Goal: Task Accomplishment & Management: Complete application form

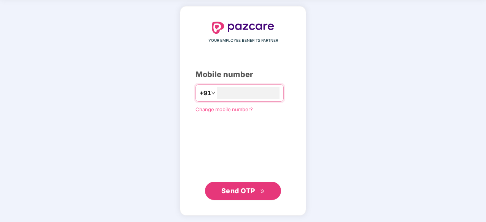
type input "**********"
click at [228, 194] on span "Send OTP" at bounding box center [238, 191] width 34 height 8
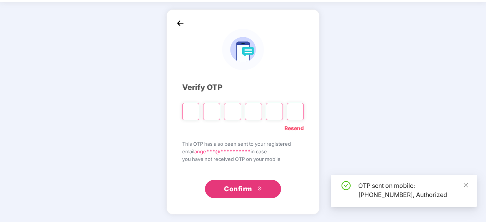
scroll to position [25, 0]
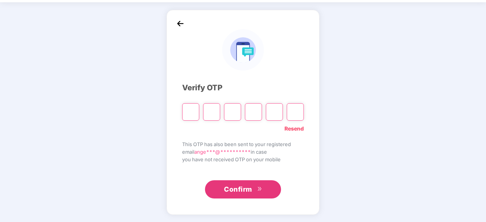
click at [190, 115] on input "Please enter verification code. Digit 1" at bounding box center [190, 111] width 17 height 17
paste input "*"
type input "*"
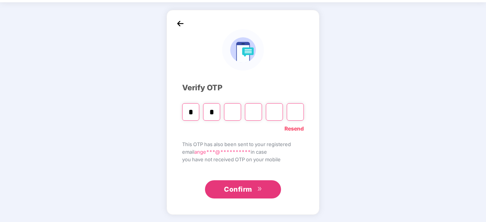
type input "*"
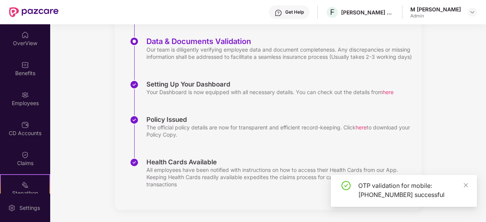
scroll to position [160, 0]
click at [28, 100] on div "Employees" at bounding box center [25, 104] width 50 height 8
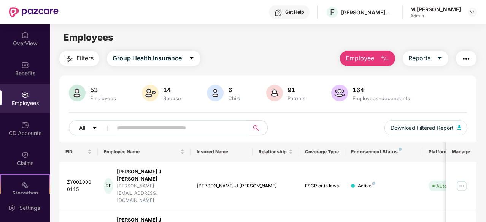
click at [360, 59] on span "Employee" at bounding box center [359, 59] width 29 height 10
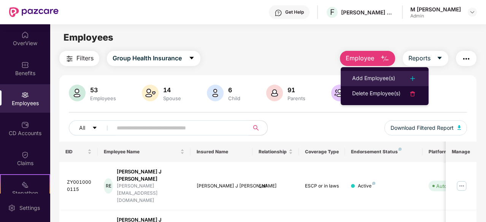
click at [374, 82] on div "Add Employee(s)" at bounding box center [373, 78] width 43 height 9
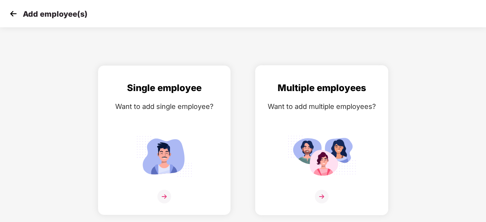
click at [304, 153] on img at bounding box center [321, 157] width 68 height 48
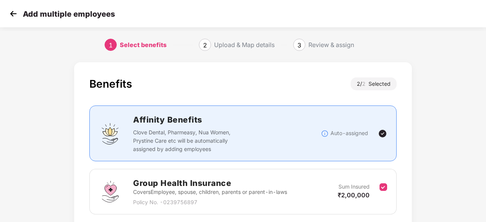
scroll to position [111, 0]
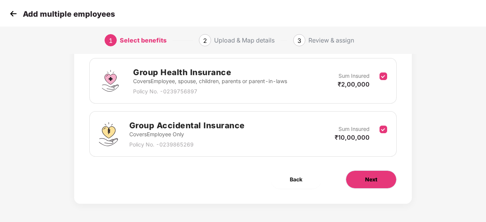
click at [377, 178] on span "Next" at bounding box center [371, 180] width 12 height 8
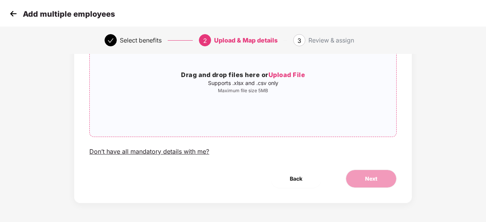
scroll to position [47, 0]
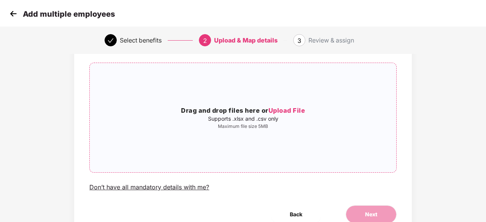
click at [293, 112] on span "Upload File" at bounding box center [286, 111] width 37 height 8
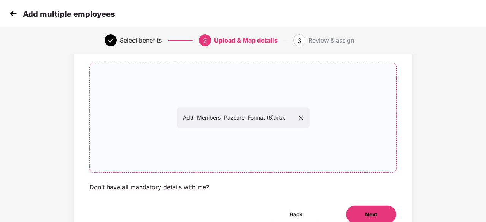
click at [364, 219] on button "Next" at bounding box center [370, 215] width 51 height 18
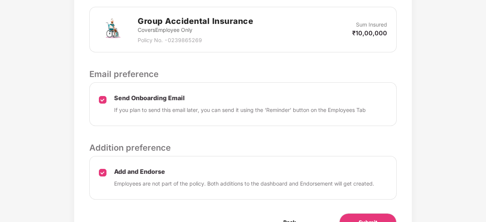
scroll to position [335, 0]
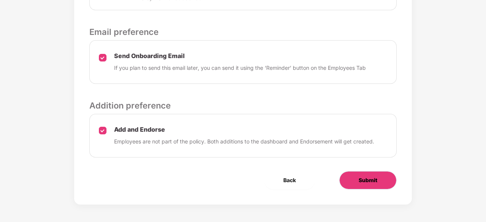
click at [374, 178] on span "Submit" at bounding box center [367, 180] width 19 height 8
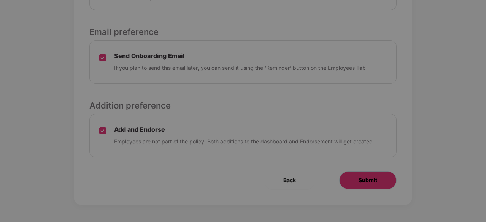
scroll to position [0, 0]
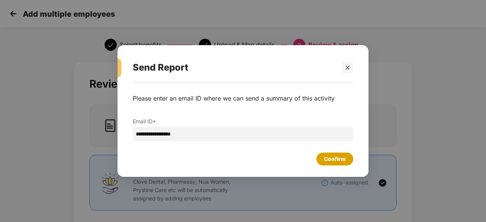
click at [336, 162] on div "Confirm" at bounding box center [335, 159] width 22 height 8
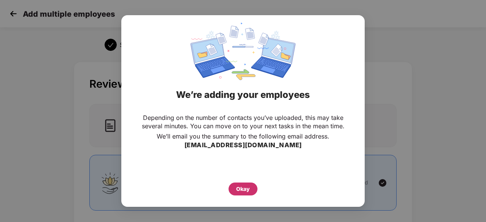
click at [239, 189] on div "Okay" at bounding box center [243, 189] width 14 height 8
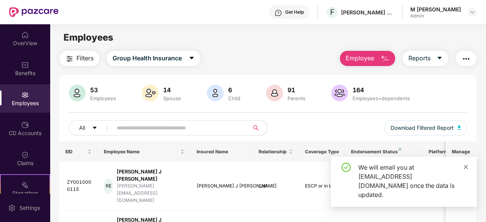
click at [466, 170] on span at bounding box center [465, 167] width 5 height 6
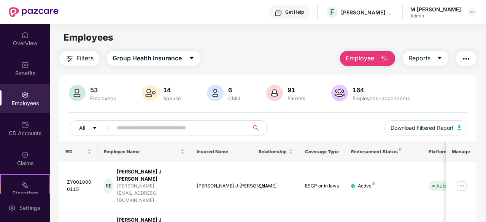
click at [362, 60] on span "Employee" at bounding box center [359, 59] width 29 height 10
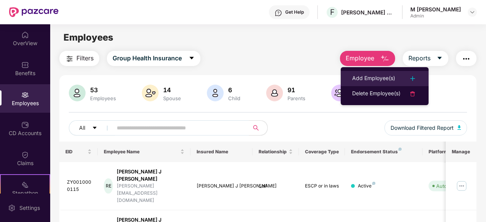
click at [387, 79] on div "Add Employee(s)" at bounding box center [373, 78] width 43 height 9
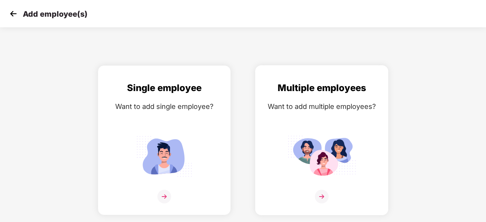
click at [329, 160] on img at bounding box center [321, 157] width 68 height 48
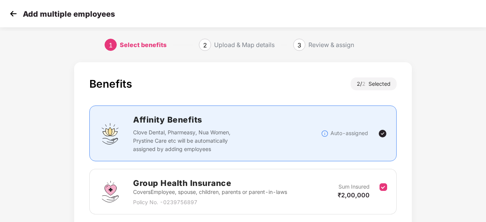
scroll to position [111, 0]
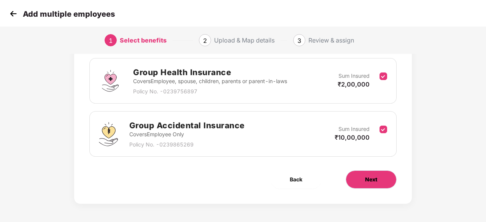
click at [376, 183] on span "Next" at bounding box center [371, 180] width 12 height 8
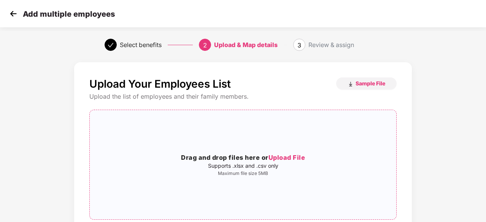
click at [288, 158] on span "Upload File" at bounding box center [286, 158] width 37 height 8
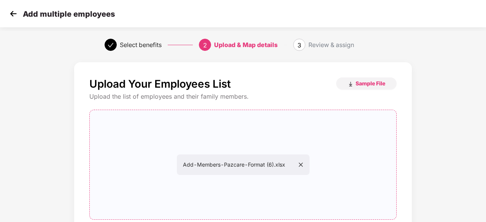
scroll to position [83, 0]
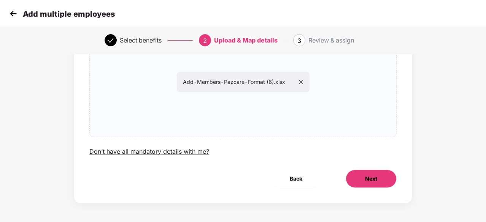
click at [363, 174] on button "Next" at bounding box center [370, 179] width 51 height 18
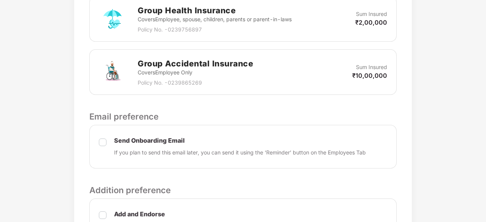
scroll to position [266, 0]
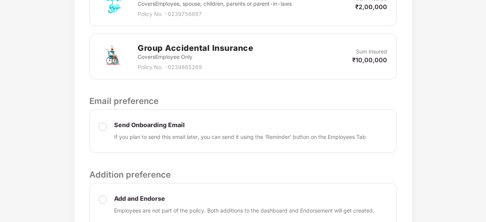
click at [106, 127] on div "Send Onboarding Email If you plan to send this email later, you can send it usi…" at bounding box center [242, 131] width 307 height 44
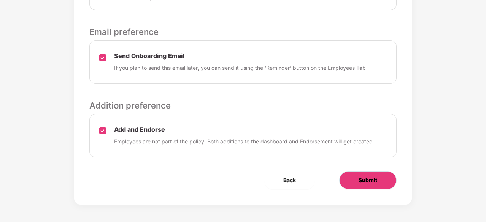
click at [369, 176] on span "Submit" at bounding box center [367, 180] width 19 height 8
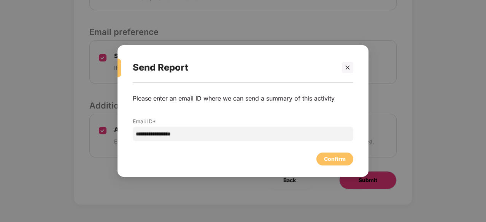
scroll to position [0, 0]
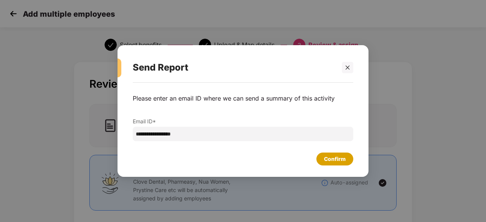
click at [339, 159] on div "Confirm" at bounding box center [335, 159] width 22 height 8
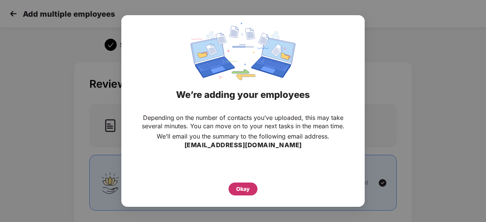
click at [239, 193] on div "Okay" at bounding box center [243, 189] width 14 height 8
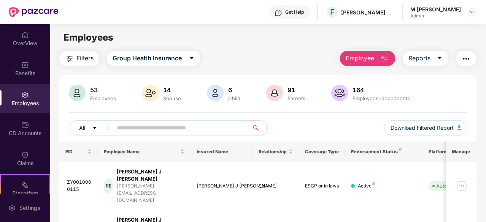
click at [367, 59] on span "Employee" at bounding box center [359, 59] width 29 height 10
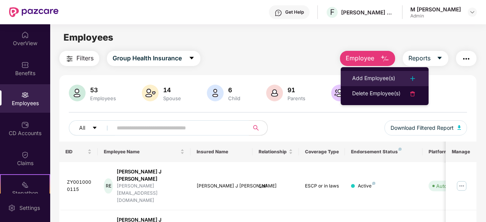
click at [368, 76] on div "Add Employee(s)" at bounding box center [373, 78] width 43 height 9
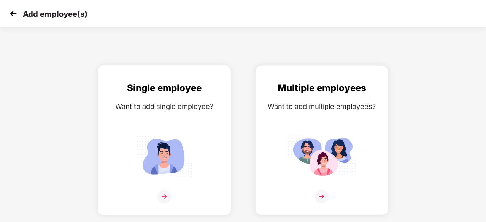
click at [180, 136] on img at bounding box center [164, 157] width 68 height 48
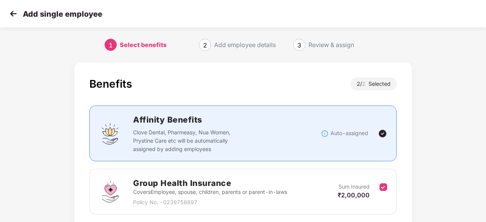
scroll to position [111, 0]
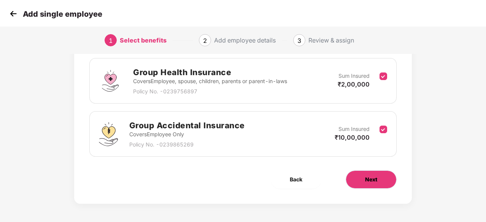
click at [371, 183] on span "Next" at bounding box center [371, 180] width 12 height 8
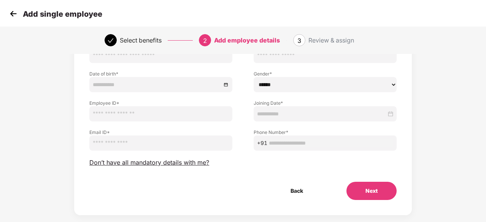
scroll to position [82, 0]
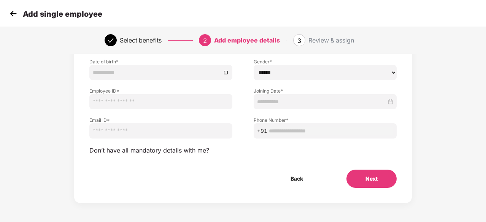
click at [367, 173] on button "Next" at bounding box center [371, 179] width 50 height 18
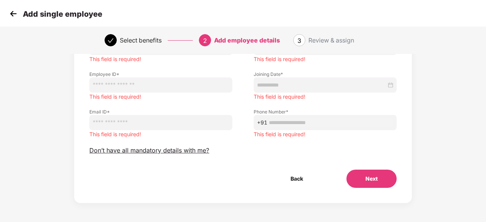
scroll to position [0, 0]
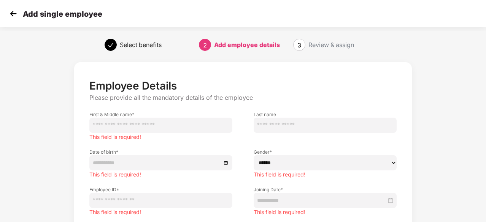
click at [21, 14] on div "Add single employee" at bounding box center [55, 13] width 95 height 11
click at [16, 14] on img at bounding box center [13, 13] width 11 height 11
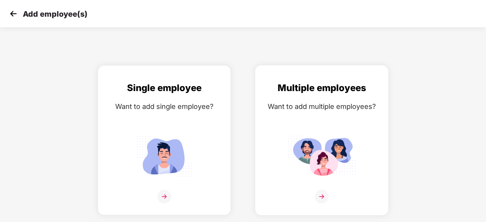
click at [318, 147] on img at bounding box center [321, 157] width 68 height 48
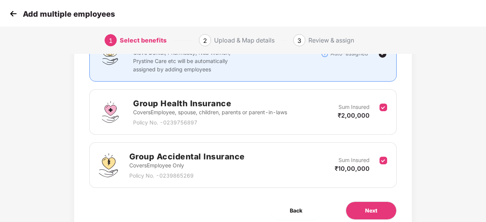
scroll to position [111, 1]
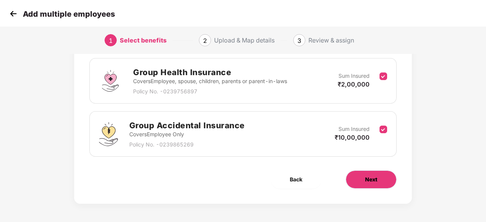
click at [367, 176] on span "Next" at bounding box center [371, 180] width 12 height 8
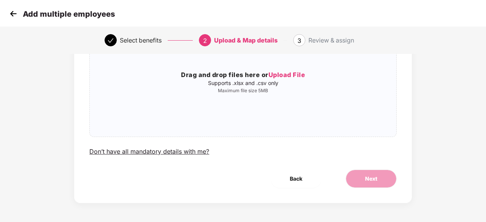
scroll to position [0, 1]
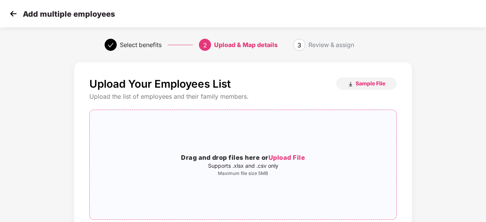
click at [286, 155] on span "Upload File" at bounding box center [286, 158] width 37 height 8
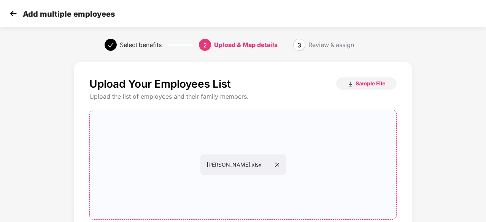
scroll to position [83, 1]
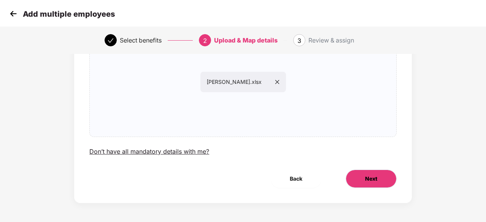
click at [369, 178] on span "Next" at bounding box center [371, 179] width 12 height 8
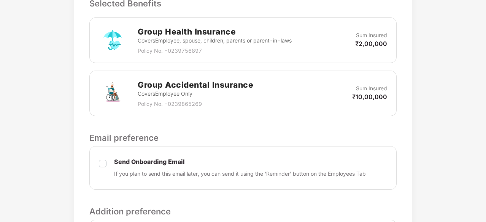
scroll to position [329, 1]
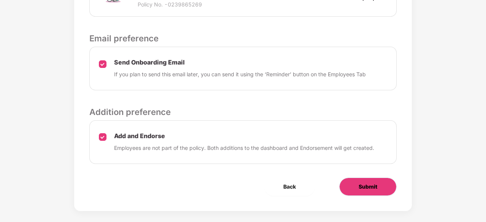
click at [369, 184] on span "Submit" at bounding box center [367, 187] width 19 height 8
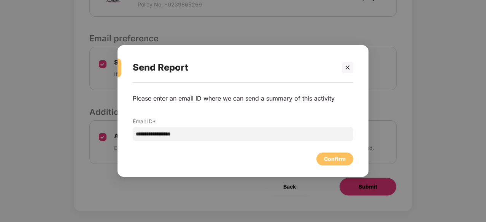
scroll to position [0, 1]
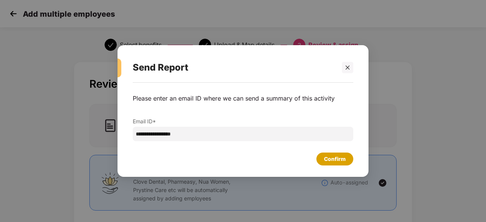
click at [333, 159] on div "Confirm" at bounding box center [335, 159] width 22 height 8
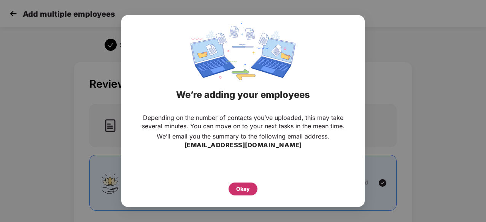
click at [240, 192] on div "Okay" at bounding box center [243, 189] width 14 height 8
